Goal: Task Accomplishment & Management: Use online tool/utility

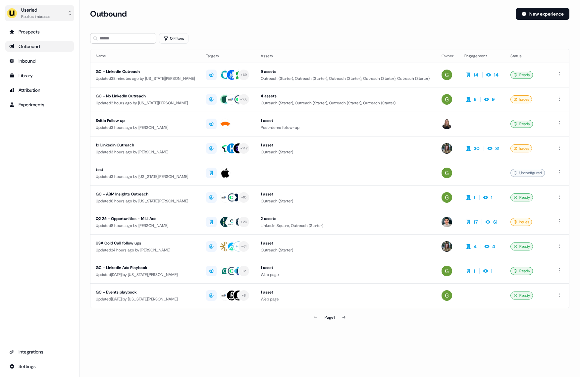
click at [50, 18] on div "Paulius Imbrasas" at bounding box center [35, 16] width 29 height 7
click at [58, 30] on div "Impersonate (Admin)" at bounding box center [39, 31] width 63 height 12
